Goal: Task Accomplishment & Management: Manage account settings

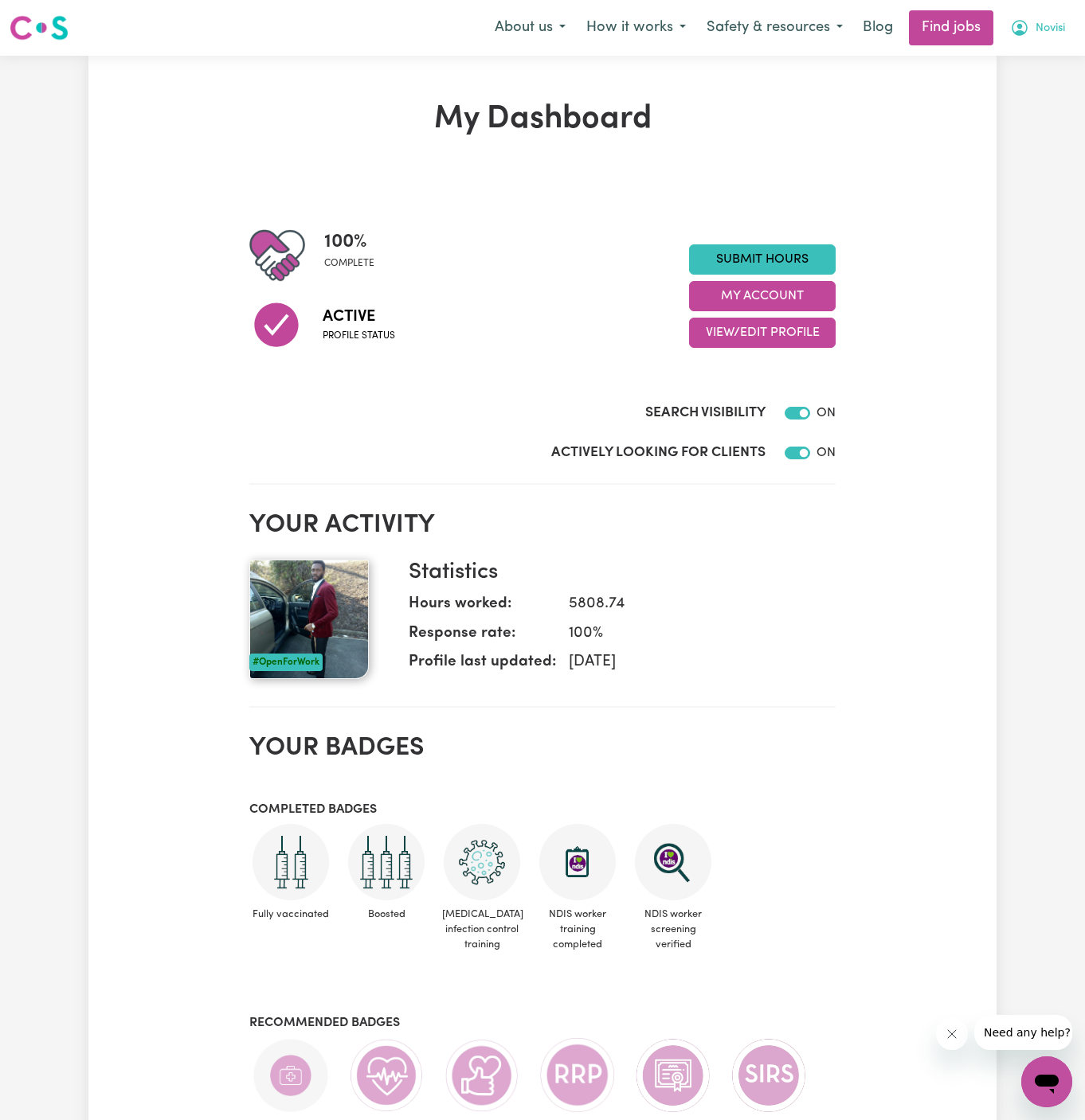
click at [1054, 23] on span "Novisi" at bounding box center [1050, 29] width 30 height 18
click at [1047, 56] on link "My Account" at bounding box center [1011, 62] width 126 height 31
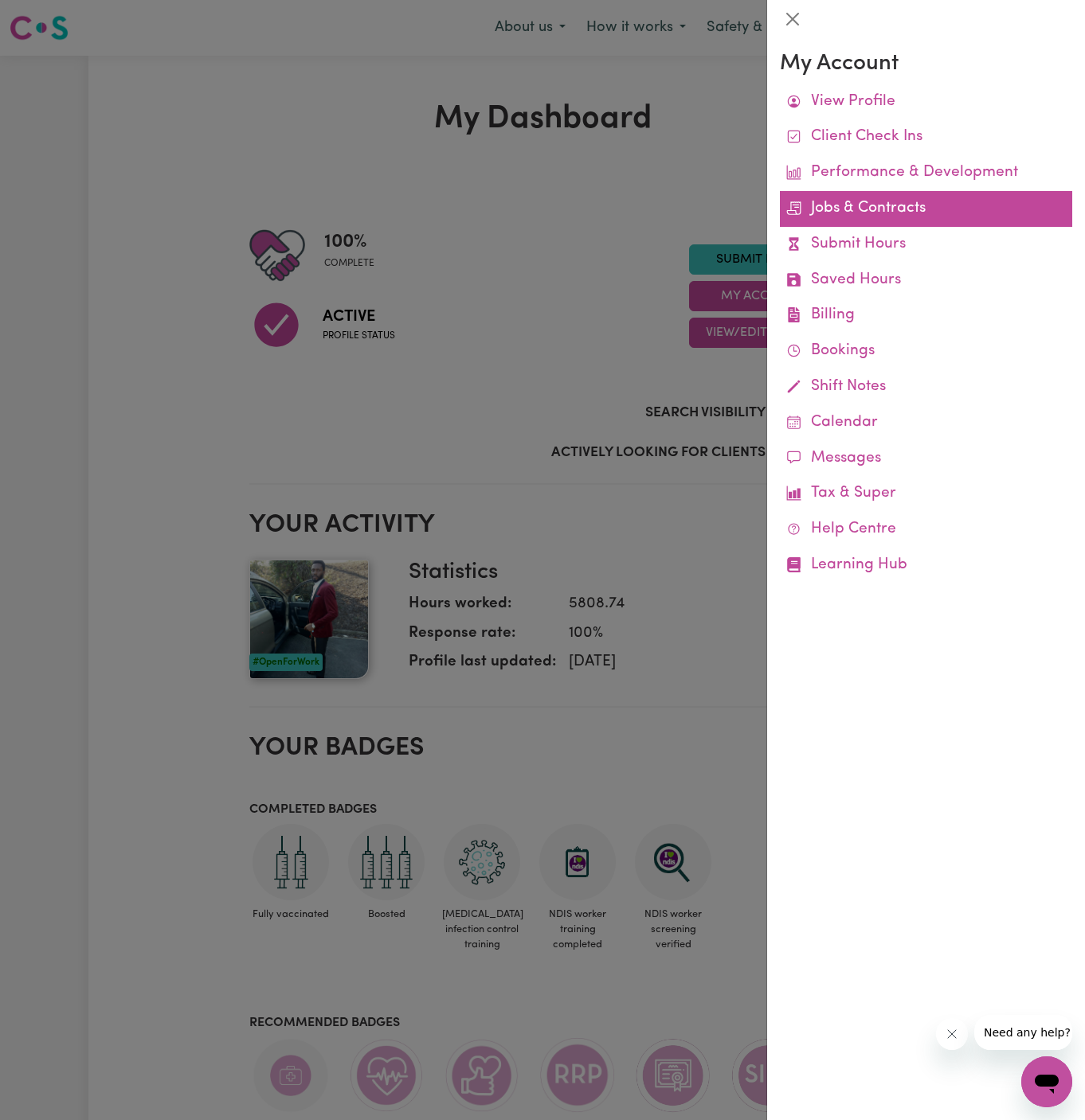
click at [868, 201] on link "Jobs & Contracts" at bounding box center [925, 209] width 292 height 35
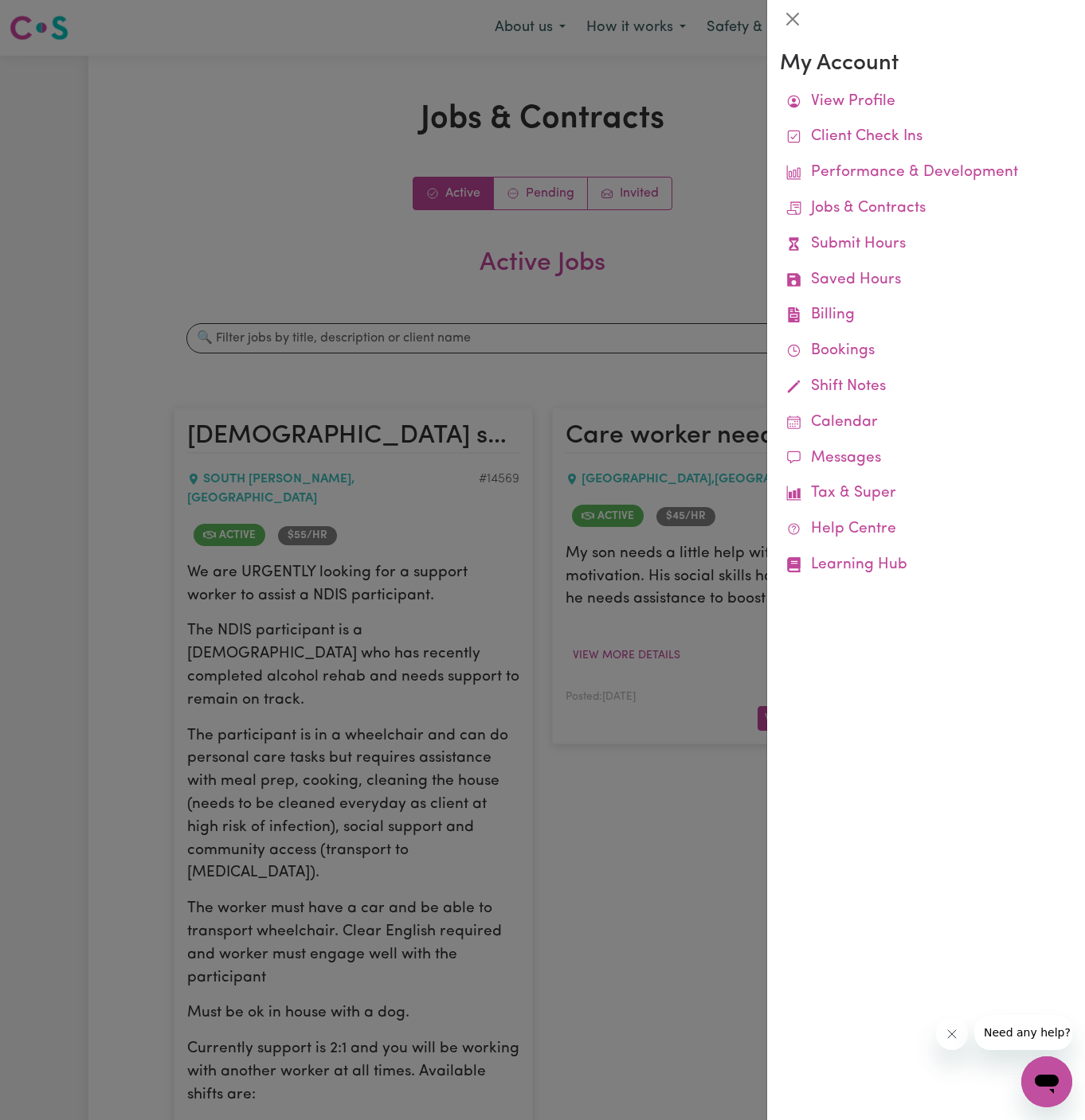
click at [868, 201] on link "Jobs & Contracts" at bounding box center [925, 209] width 292 height 35
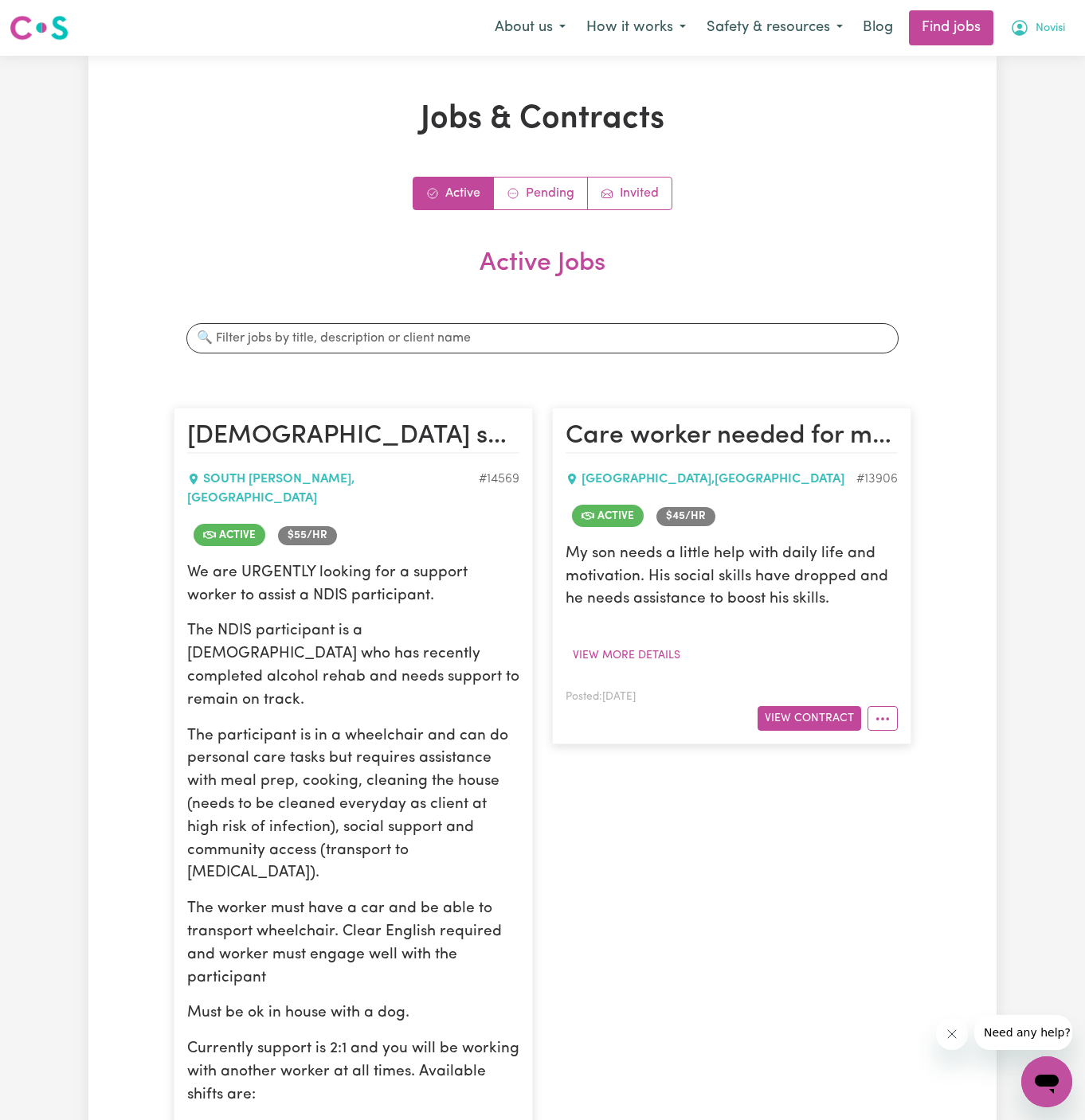
click at [1043, 31] on span "Novisi" at bounding box center [1050, 29] width 30 height 18
click at [1038, 50] on link "My Account" at bounding box center [1011, 62] width 126 height 31
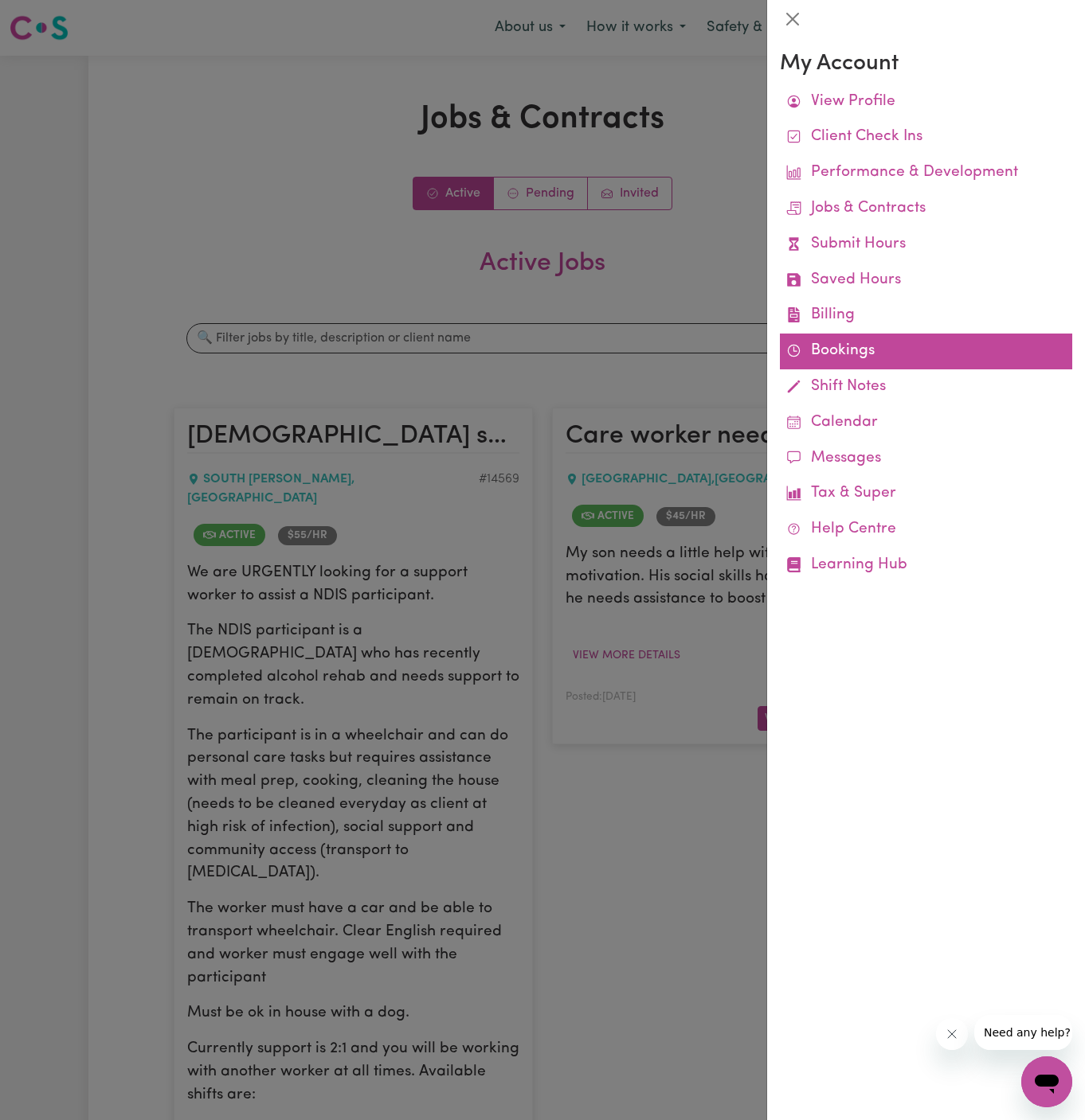
click at [833, 350] on link "Bookings" at bounding box center [925, 351] width 292 height 35
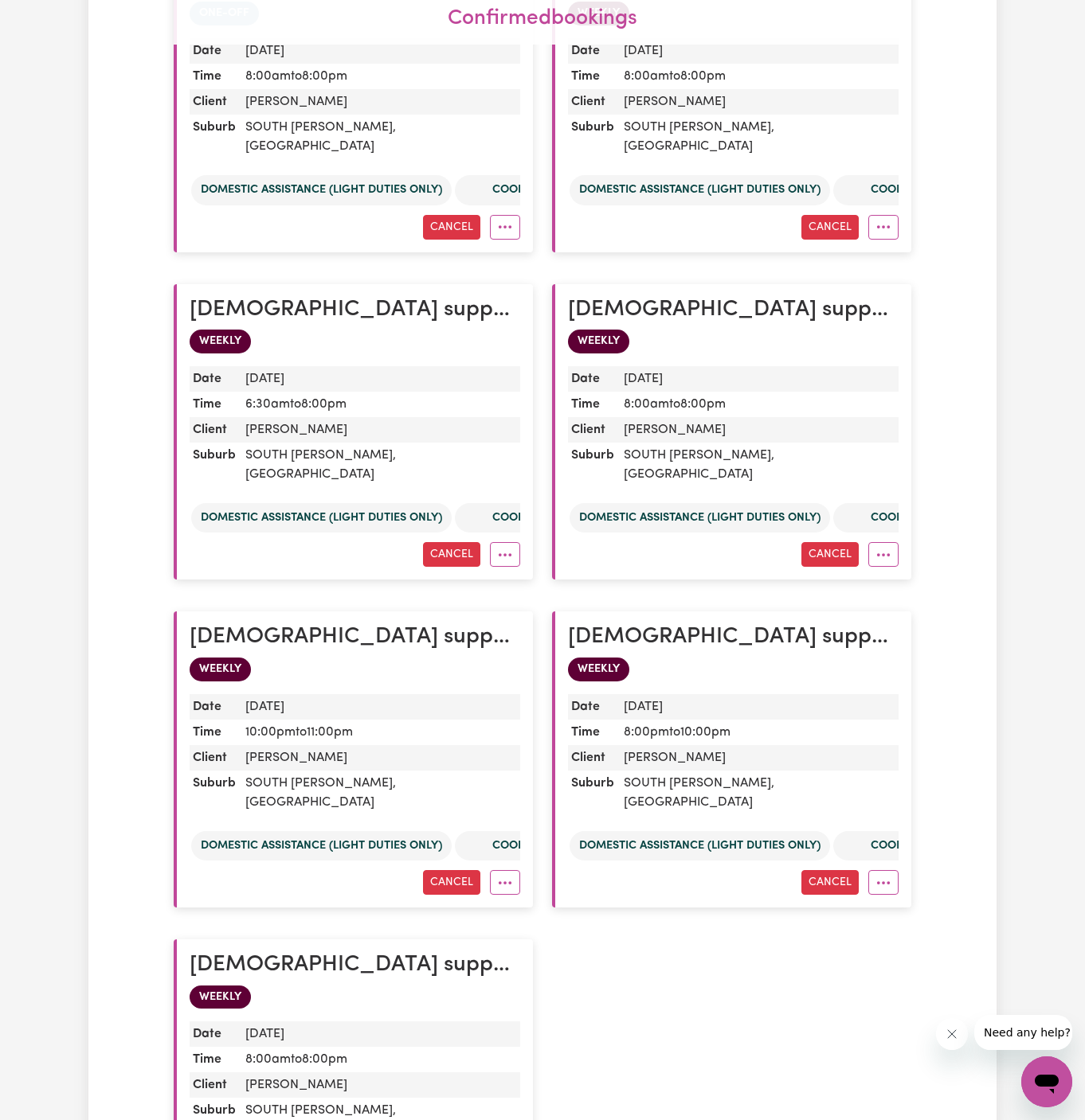
scroll to position [470, 0]
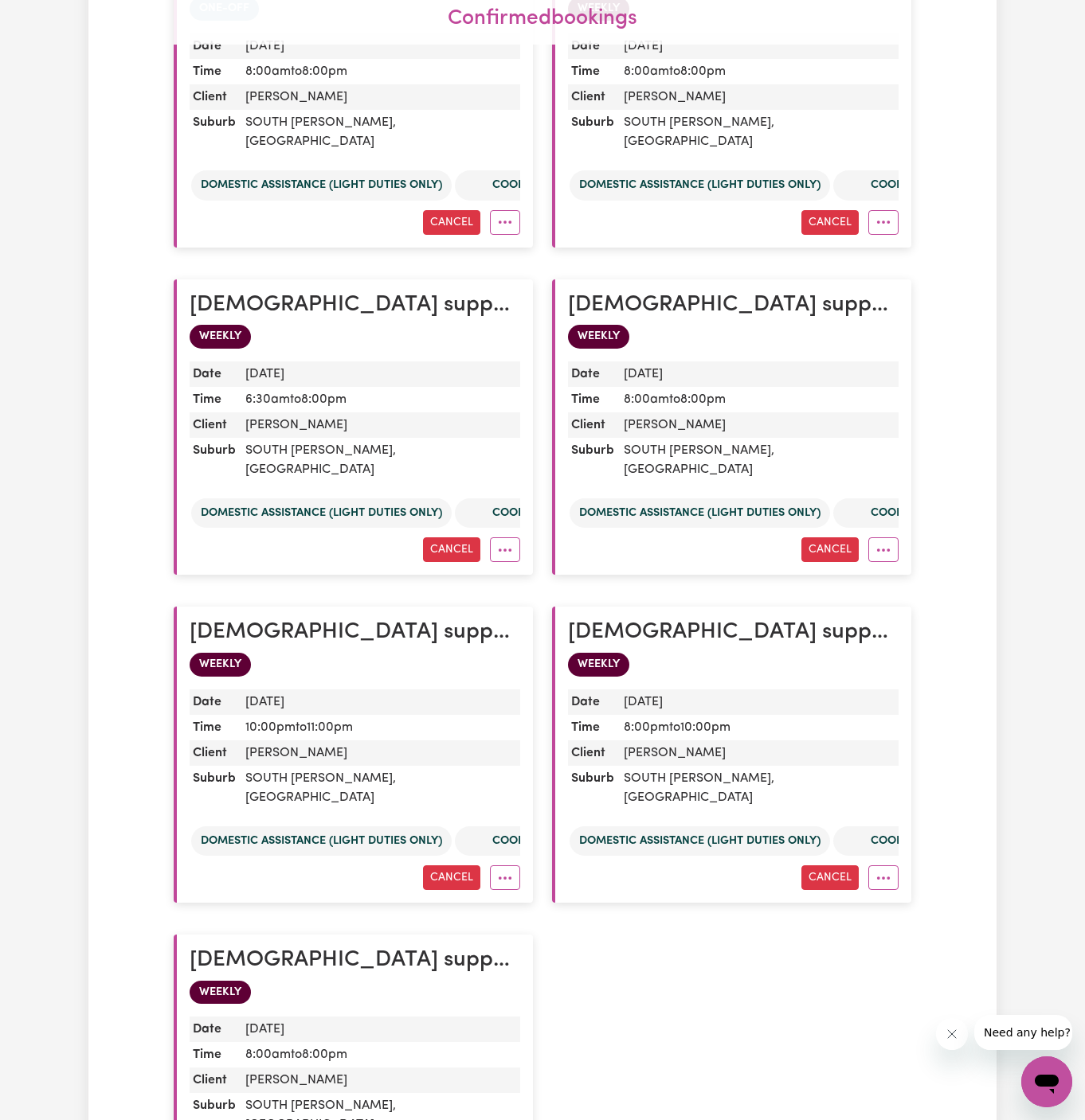
click at [664, 549] on div "[DEMOGRAPHIC_DATA] support worker urgently needed - long shifts at [GEOGRAPHIC_…" at bounding box center [732, 427] width 378 height 328
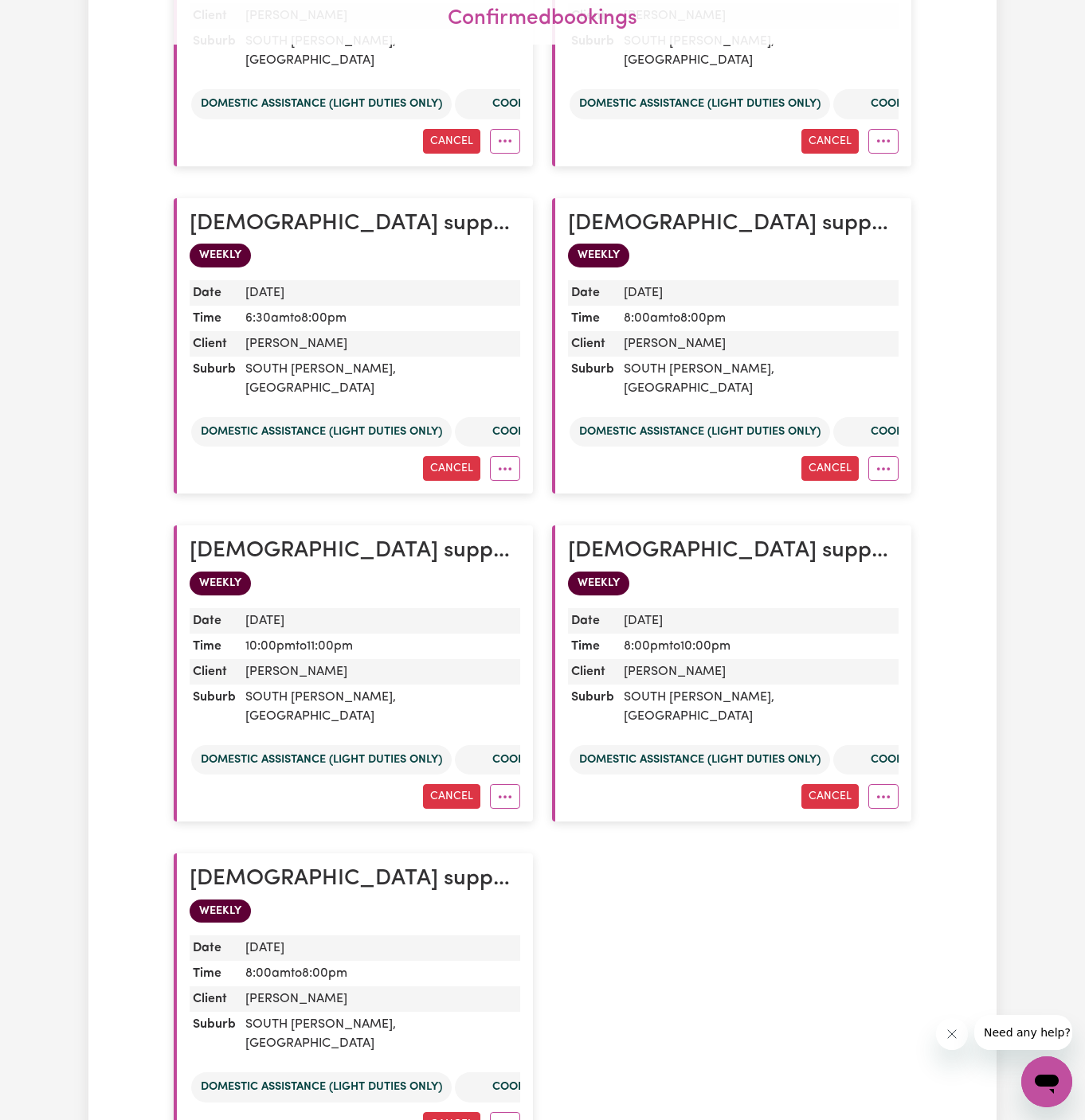
scroll to position [554, 0]
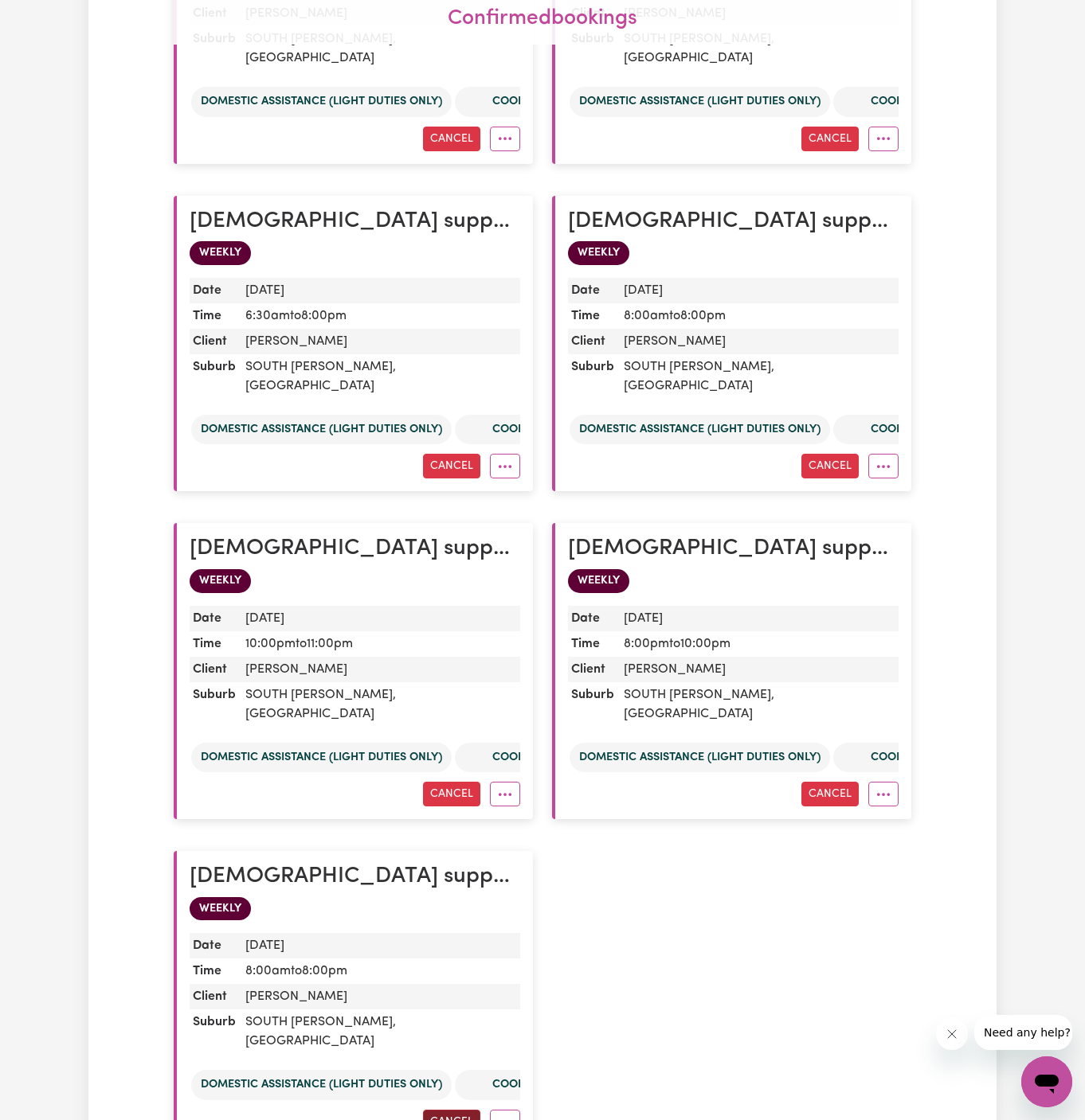
click at [448, 1109] on button "Cancel" at bounding box center [451, 1121] width 57 height 25
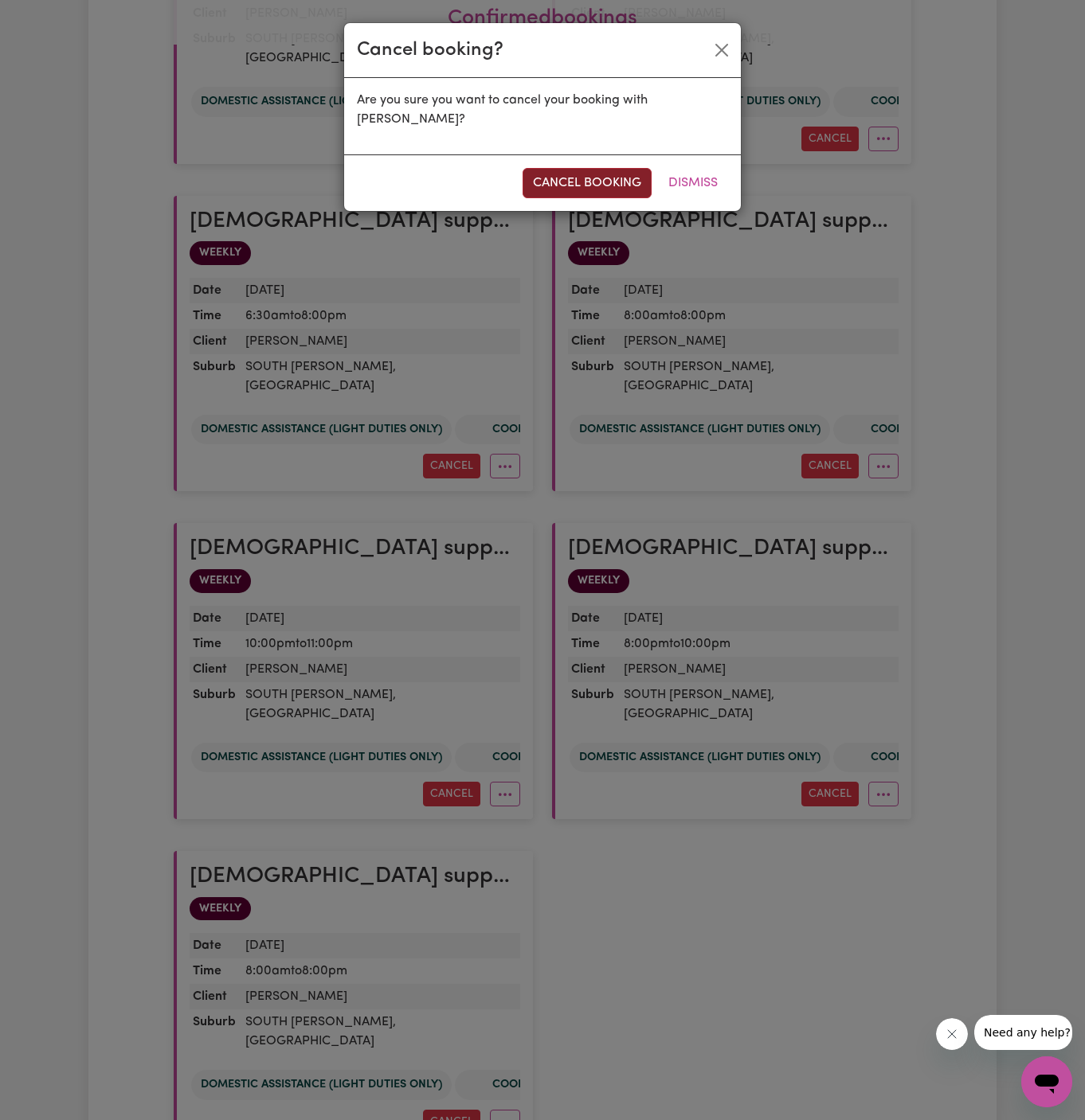
click at [622, 173] on button "cancel booking" at bounding box center [587, 183] width 129 height 31
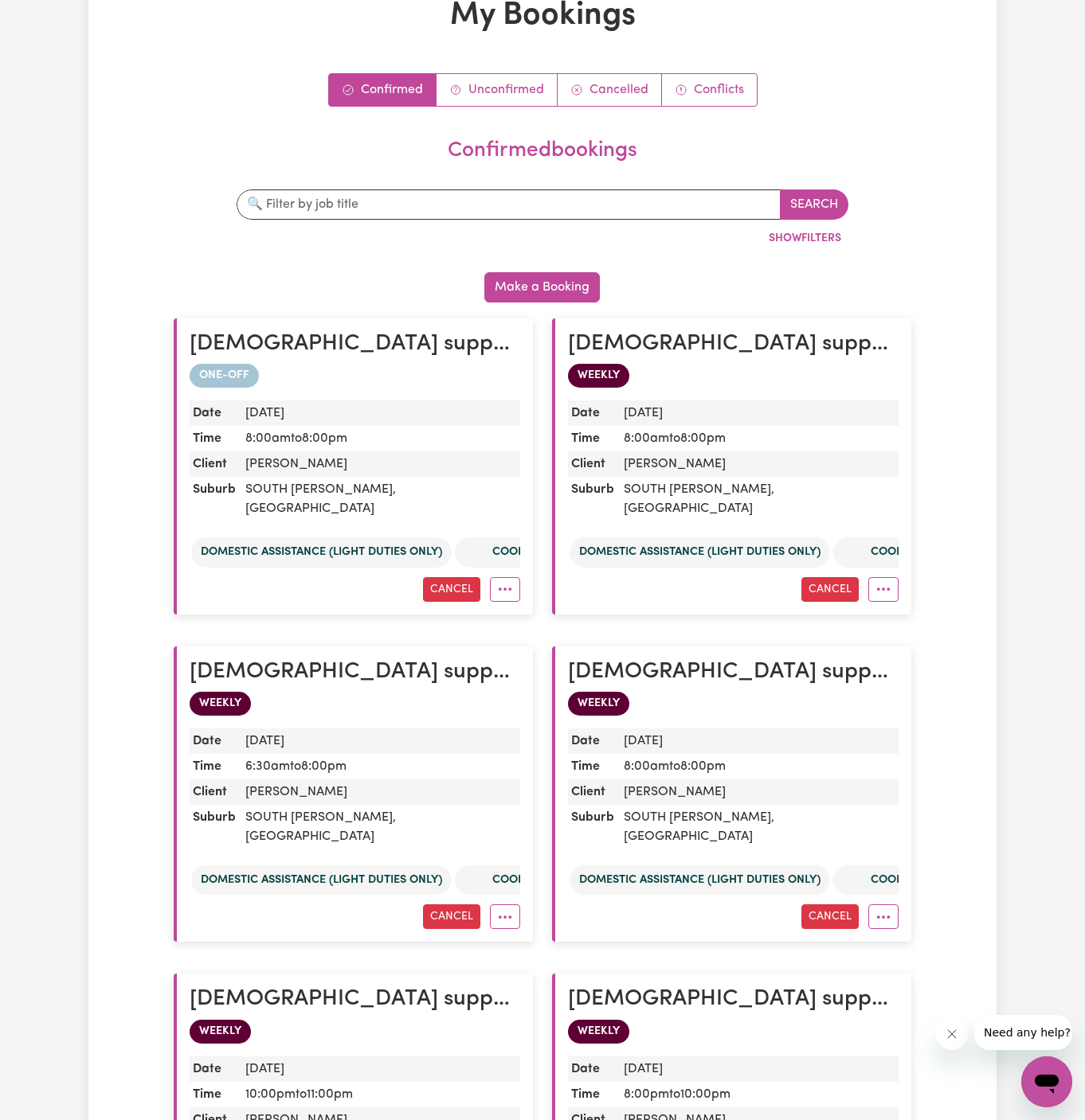
scroll to position [0, 0]
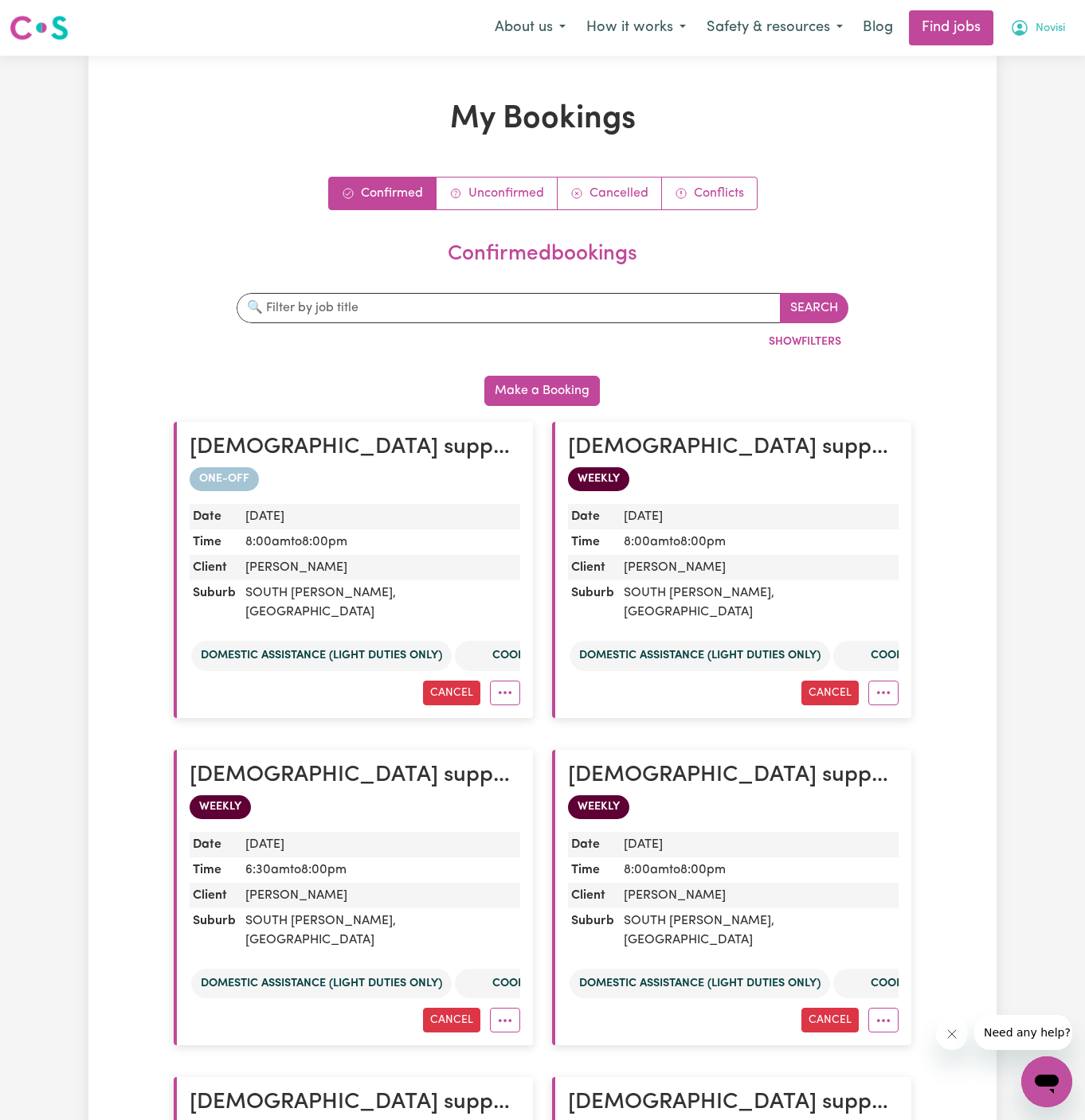
click at [1050, 15] on button "Novisi" at bounding box center [1037, 28] width 76 height 33
click at [1010, 114] on link "Logout" at bounding box center [1011, 121] width 126 height 31
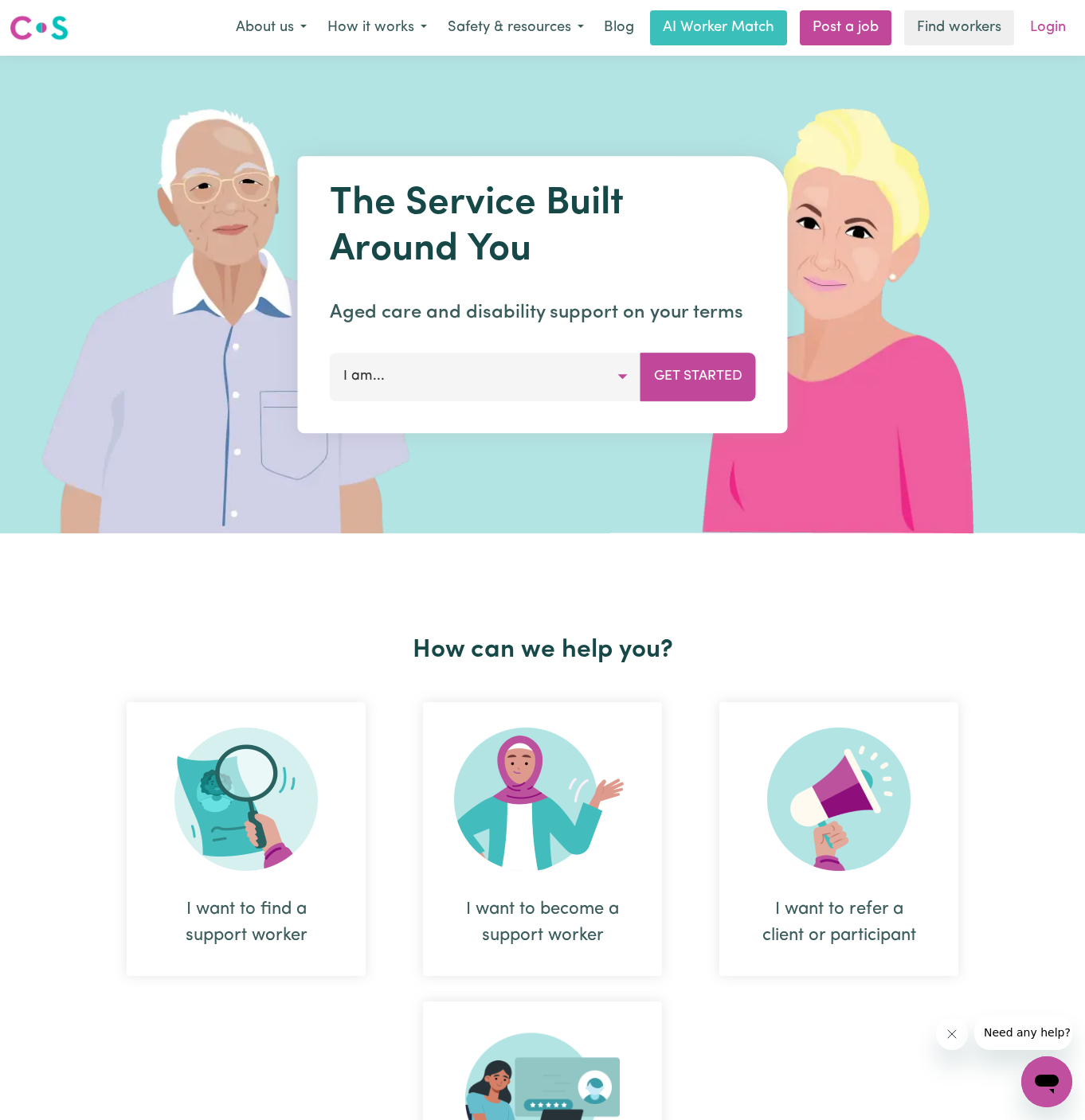
click at [1043, 27] on link "Login" at bounding box center [1048, 29] width 55 height 35
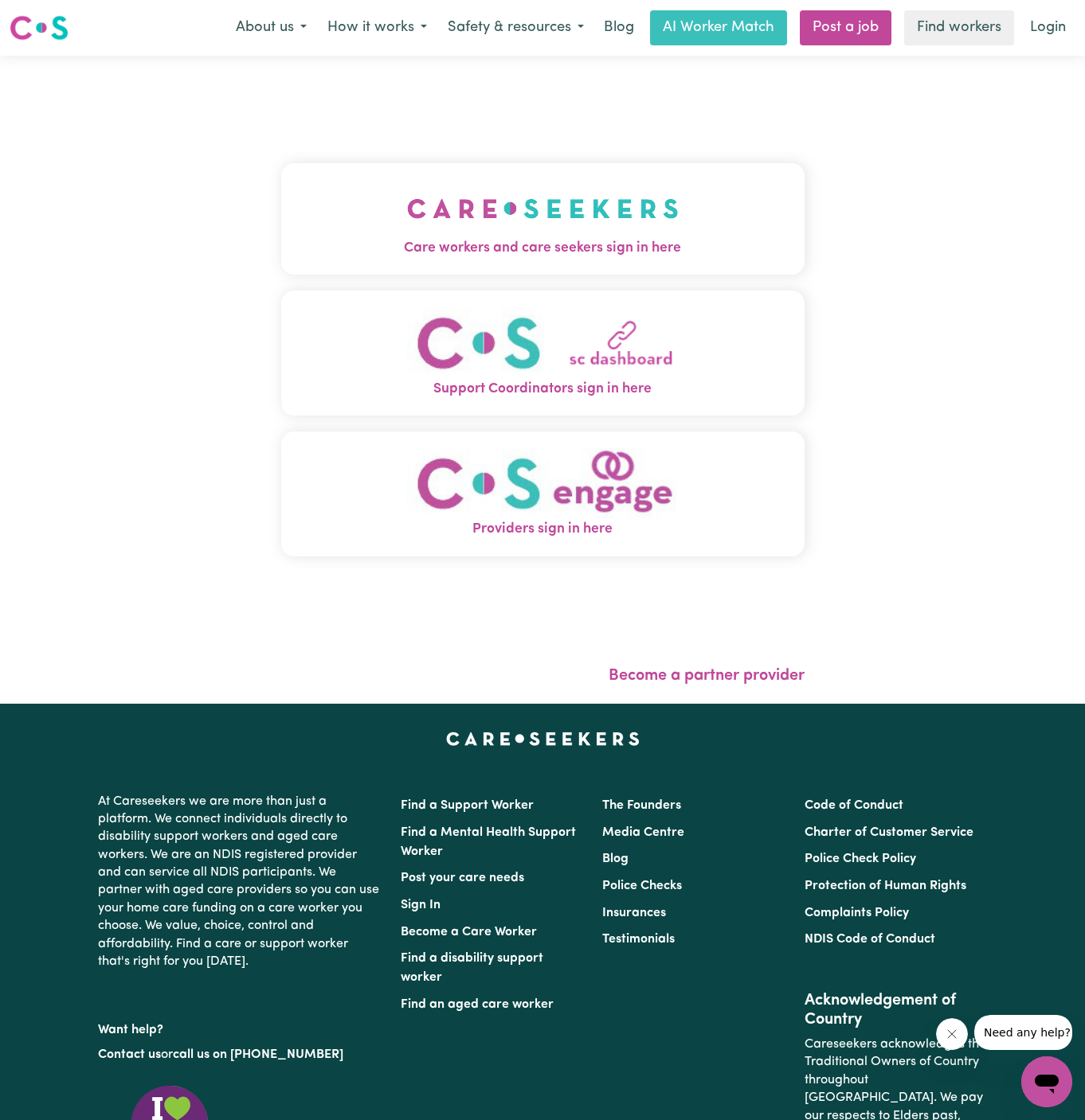
click at [589, 228] on img "Care workers and care seekers sign in here" at bounding box center [542, 209] width 272 height 59
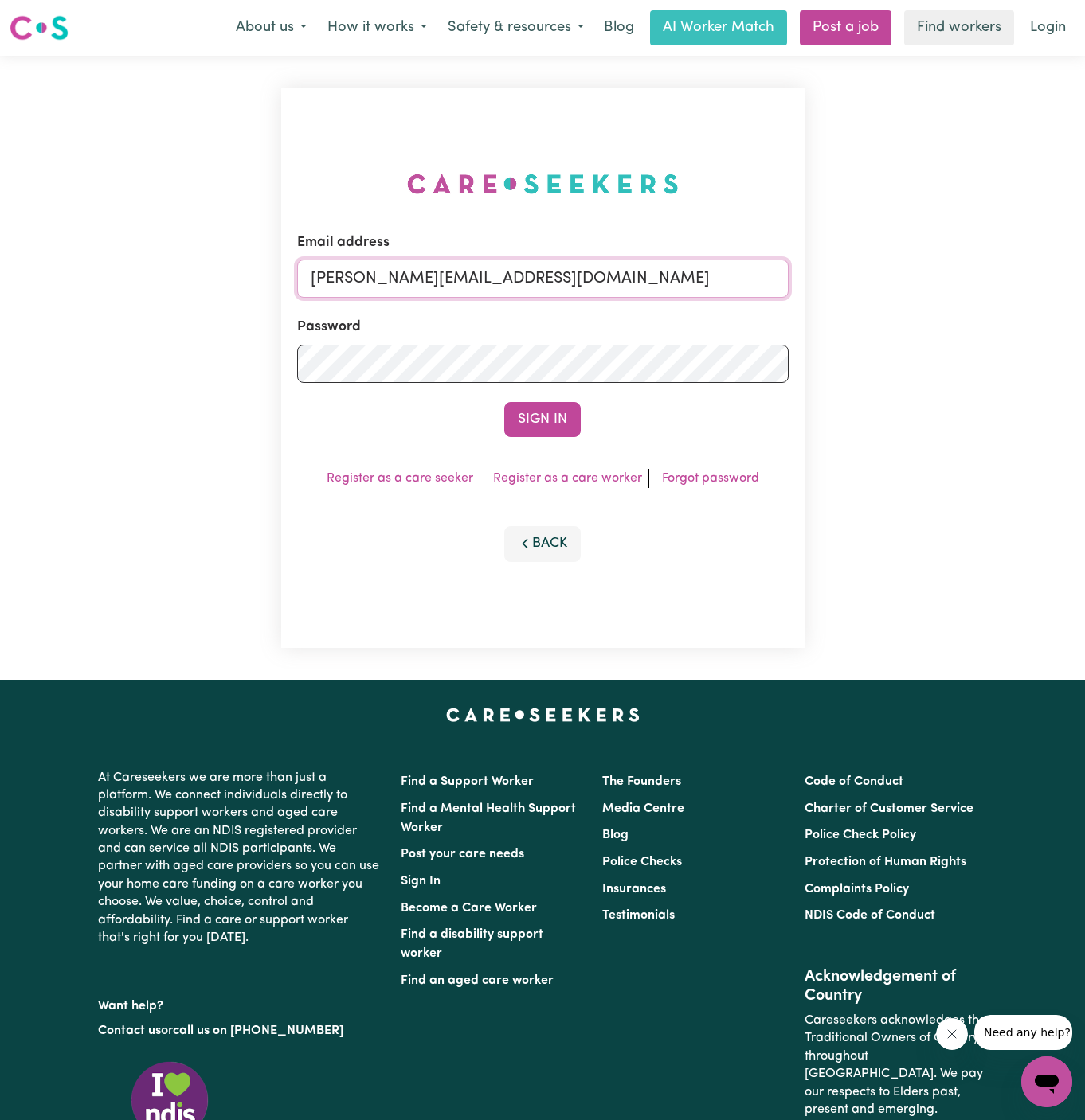
click at [641, 281] on input "[PERSON_NAME][EMAIL_ADDRESS][DOMAIN_NAME]" at bounding box center [542, 279] width 491 height 38
drag, startPoint x: 397, startPoint y: 279, endPoint x: 1186, endPoint y: 277, distance: 789.0
click at [1084, 277] on html "Menu About us How it works Safety & resources Blog AI Worker Match Post a job F…" at bounding box center [542, 682] width 1085 height 1364
type input "[EMAIL_ADDRESS][DOMAIN_NAME]"
click at [555, 409] on button "Sign In" at bounding box center [542, 419] width 77 height 35
